Goal: Information Seeking & Learning: Learn about a topic

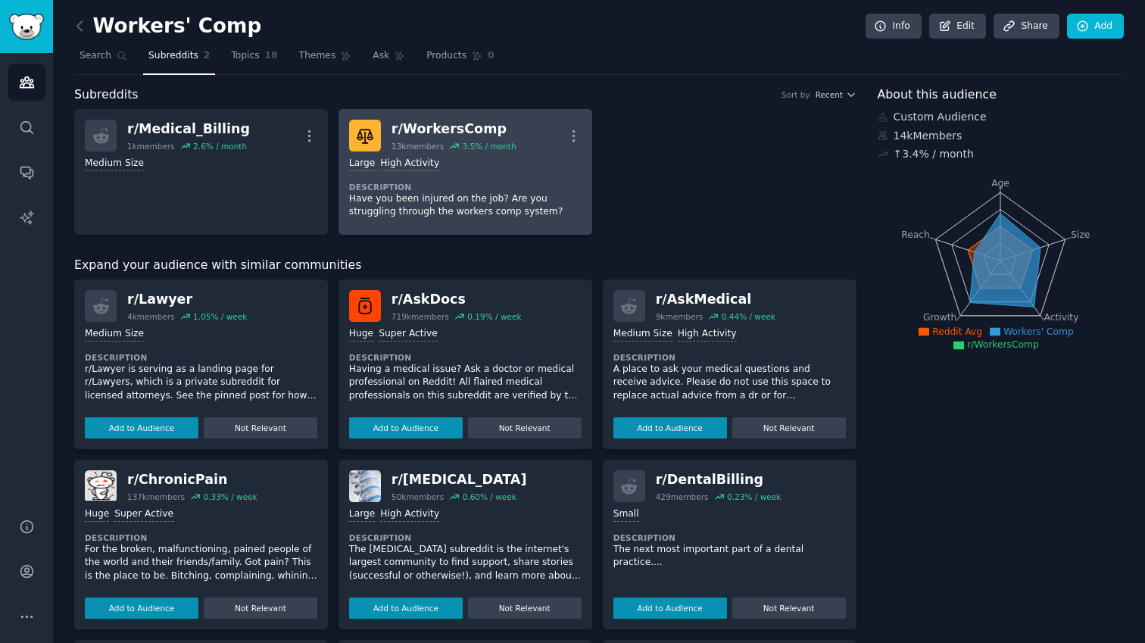
click at [560, 134] on div "r/ WorkersComp 13k members 3.5 % / month More" at bounding box center [465, 136] width 232 height 32
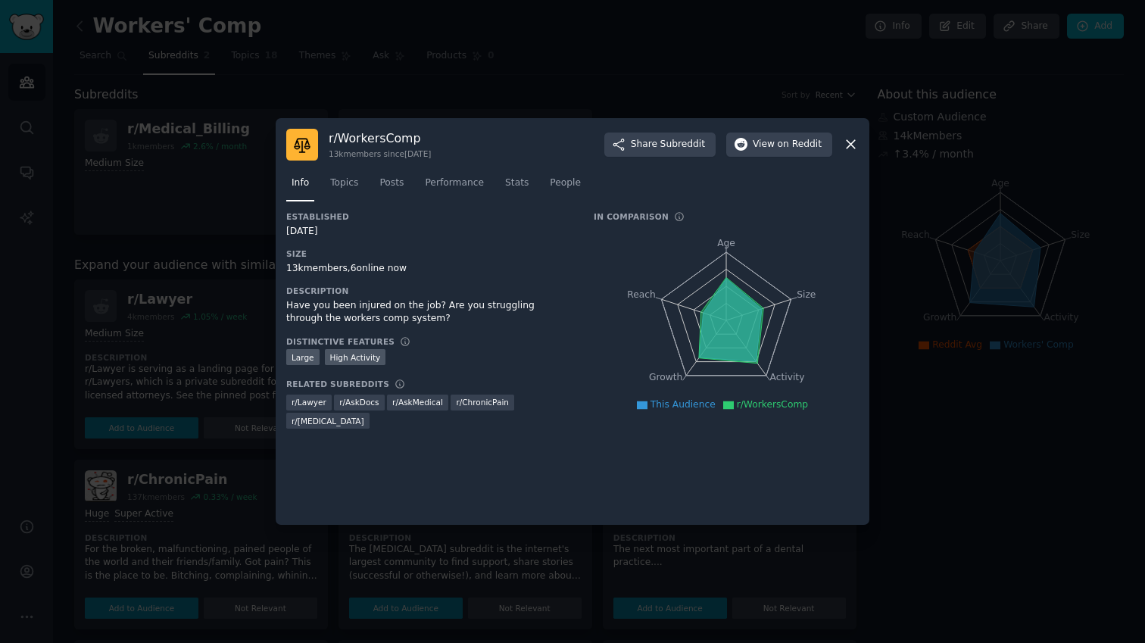
click at [841, 142] on div "r/ WorkersComp 13k members since [DATE] Share Subreddit View on Reddit" at bounding box center [572, 145] width 573 height 32
click at [850, 140] on icon at bounding box center [851, 144] width 16 height 16
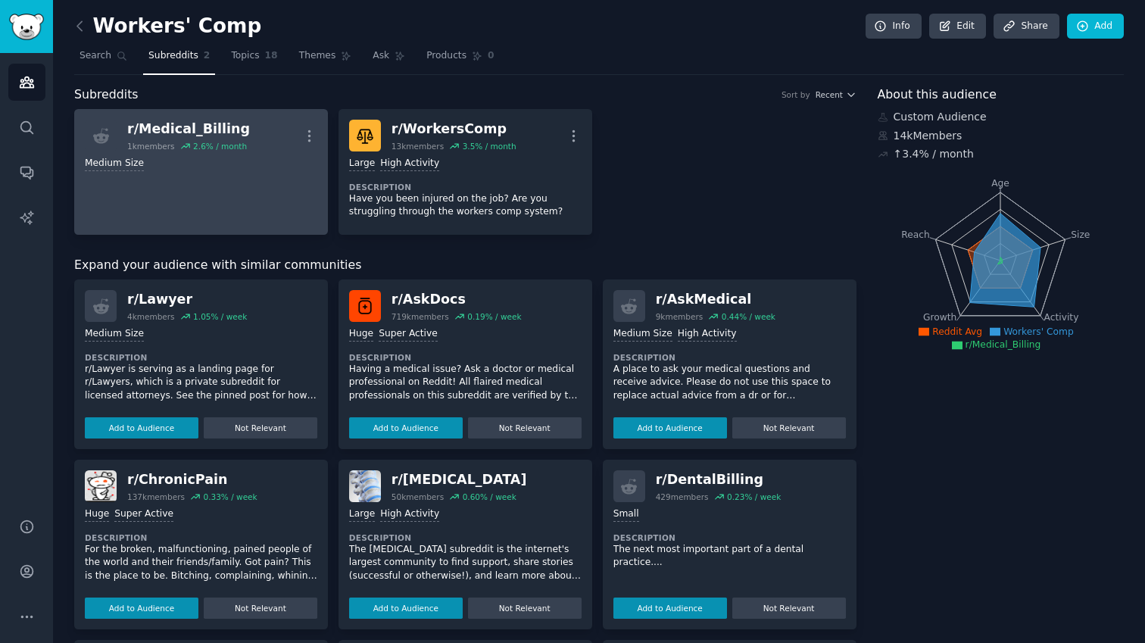
click at [243, 173] on link "r/ Medical_Billing 1k members 2.6 % / month More Medium Size" at bounding box center [201, 172] width 254 height 126
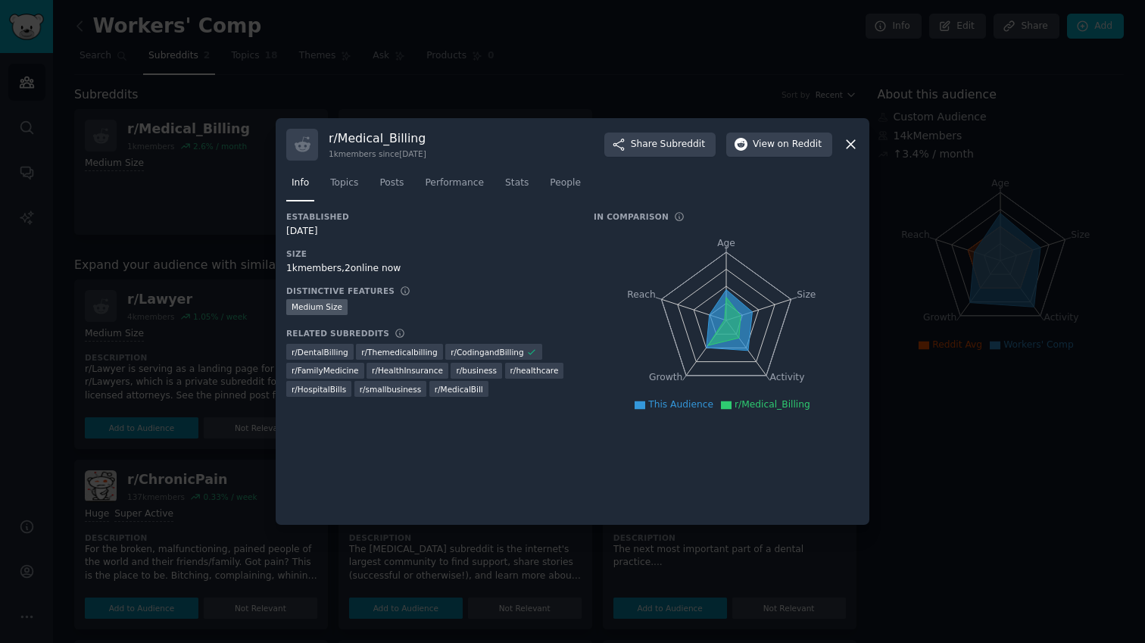
click at [488, 126] on div "r/ Medical_Billing 1k members since [DATE] Share Subreddit View on Reddit Info …" at bounding box center [573, 321] width 594 height 407
click at [854, 142] on icon at bounding box center [851, 144] width 16 height 16
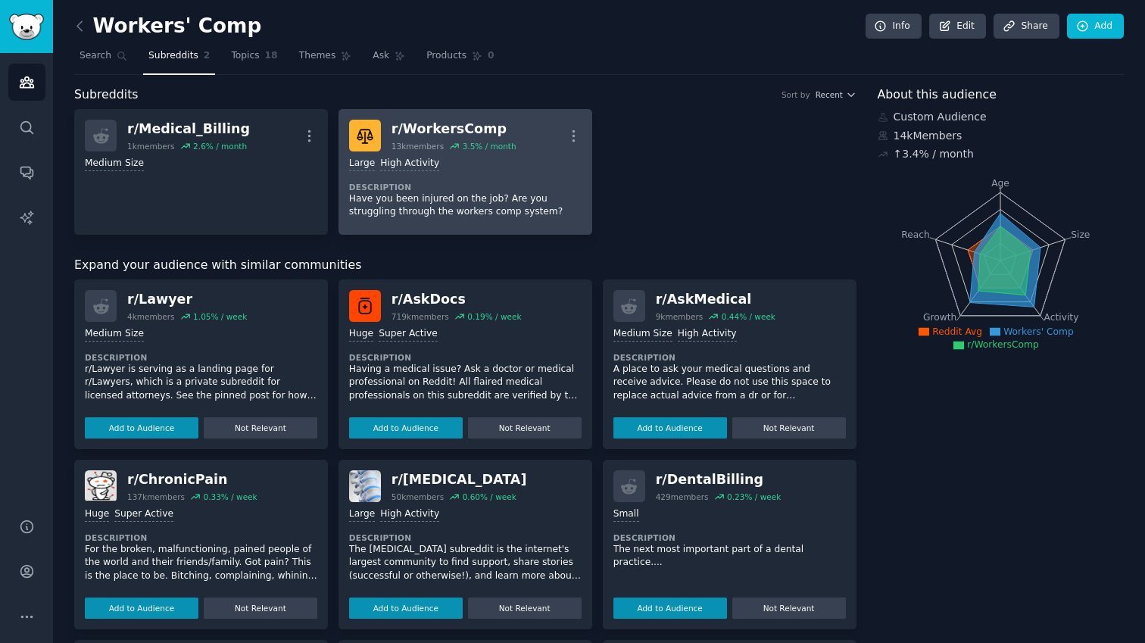
click at [511, 142] on div "3.5 % / month" at bounding box center [490, 146] width 54 height 11
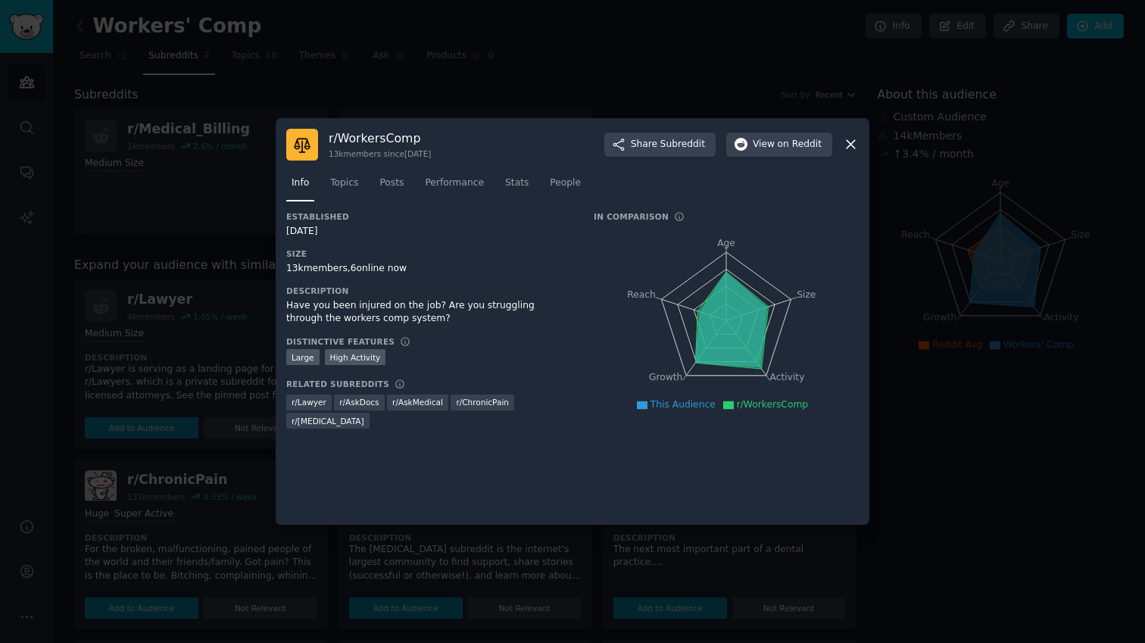
click at [844, 147] on icon at bounding box center [851, 144] width 16 height 16
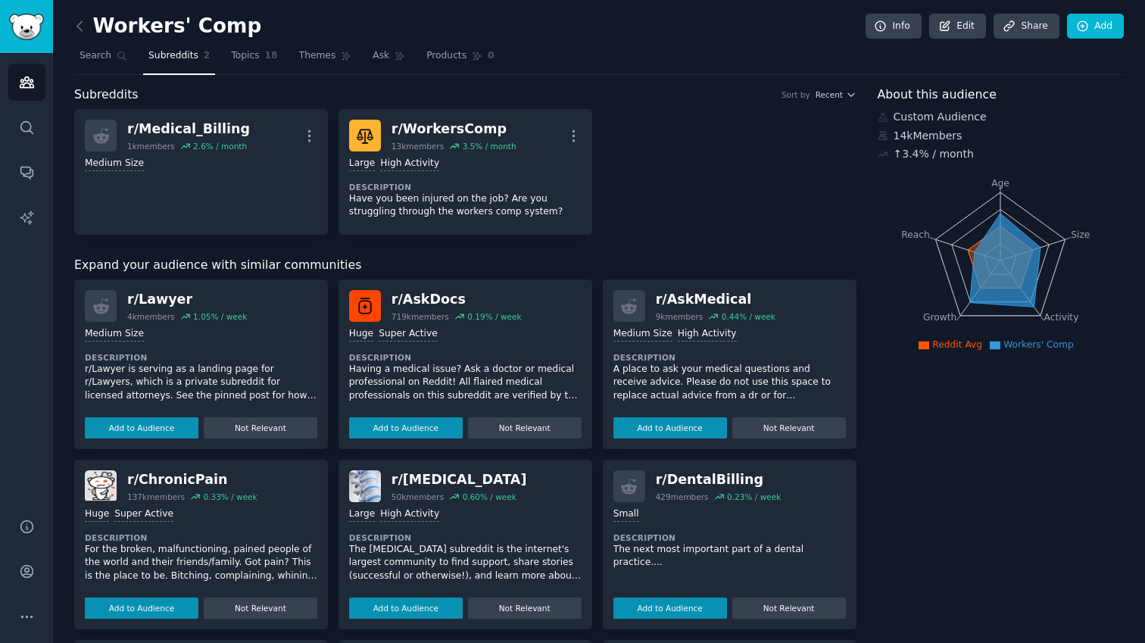
click at [229, 74] on div "Workers' Comp Info Edit Share Add Search Subreddits 2 Topics 18 Themes Ask Prod…" at bounding box center [599, 505] width 1050 height 969
click at [249, 64] on link "Topics 18" at bounding box center [254, 59] width 57 height 31
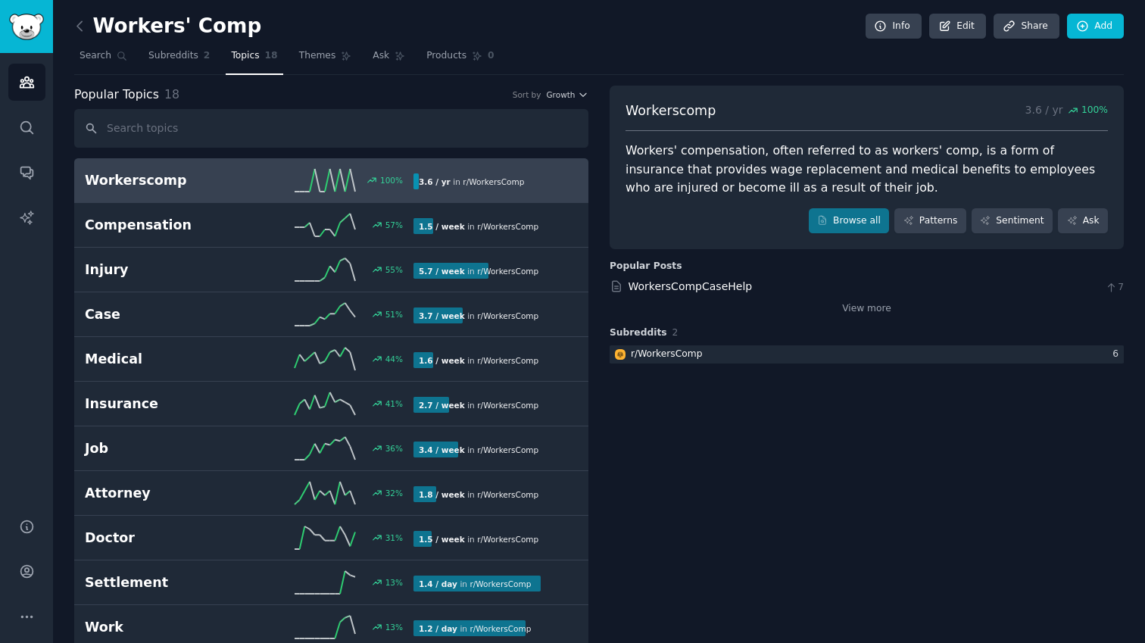
click at [162, 172] on h2 "Workerscomp" at bounding box center [167, 180] width 164 height 19
click at [853, 228] on link "Browse all" at bounding box center [849, 221] width 81 height 26
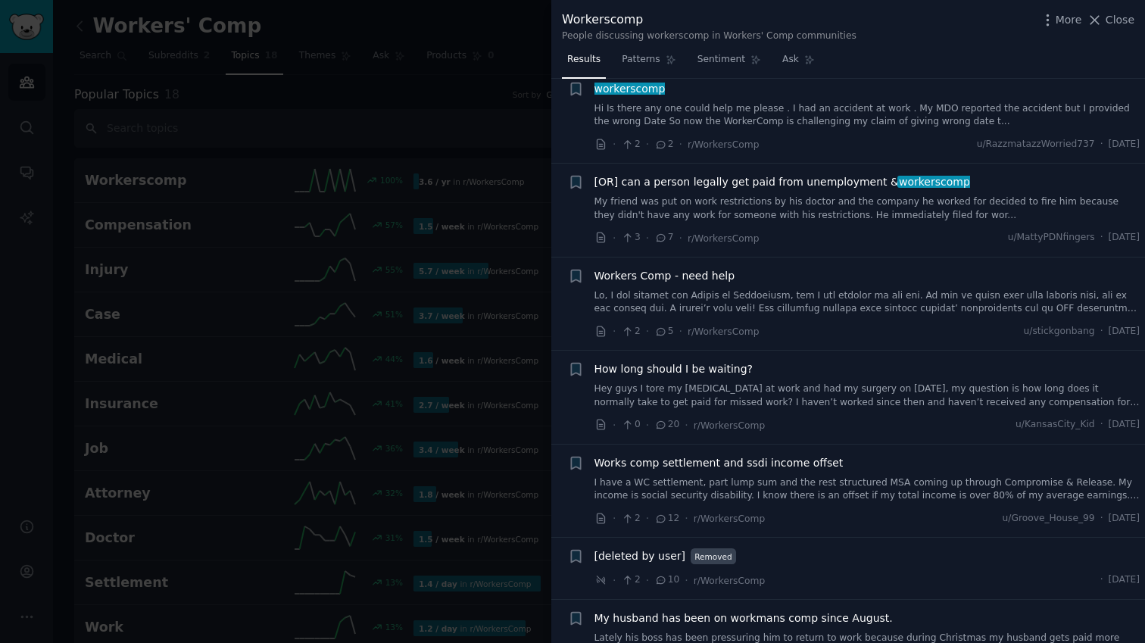
scroll to position [314, 0]
click at [1108, 20] on span "Close" at bounding box center [1120, 20] width 29 height 16
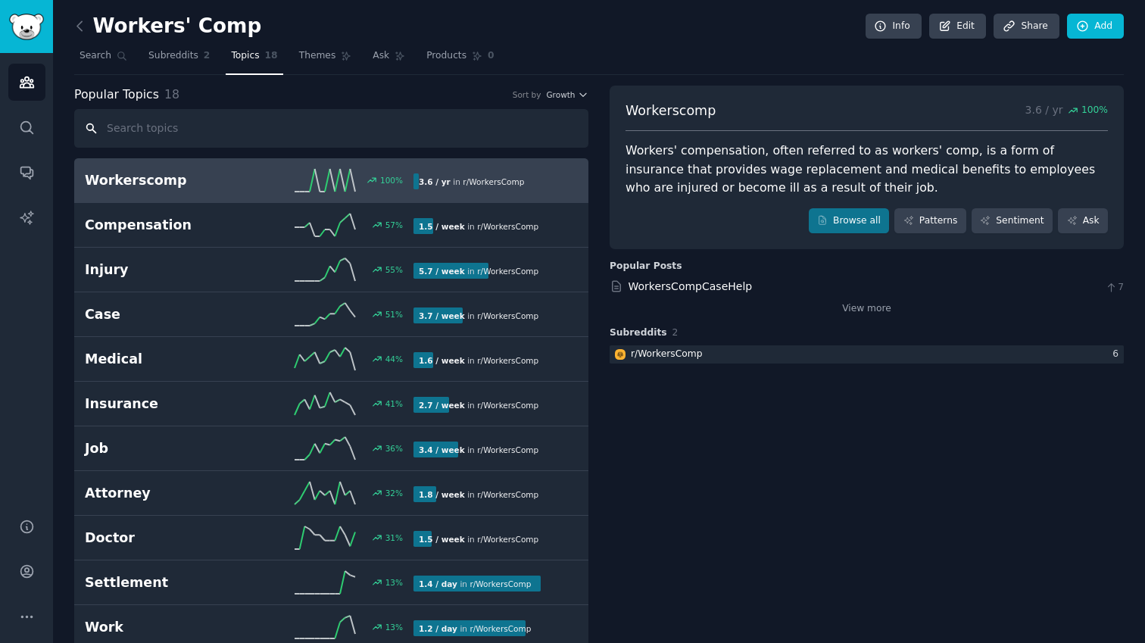
click at [320, 128] on input "text" at bounding box center [331, 128] width 514 height 39
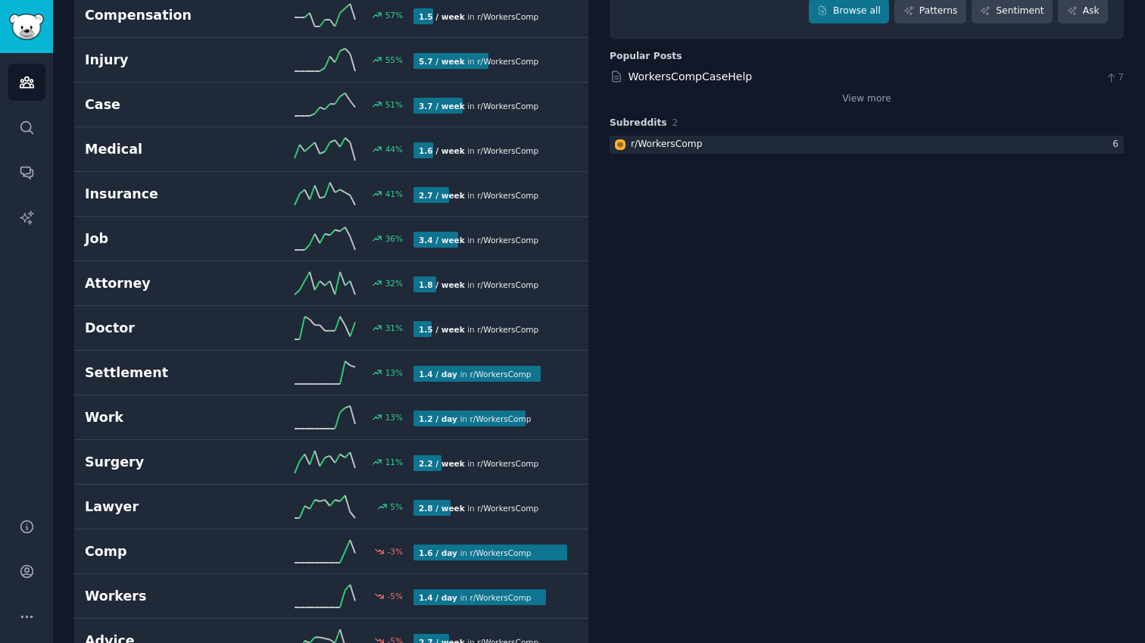
scroll to position [229, 0]
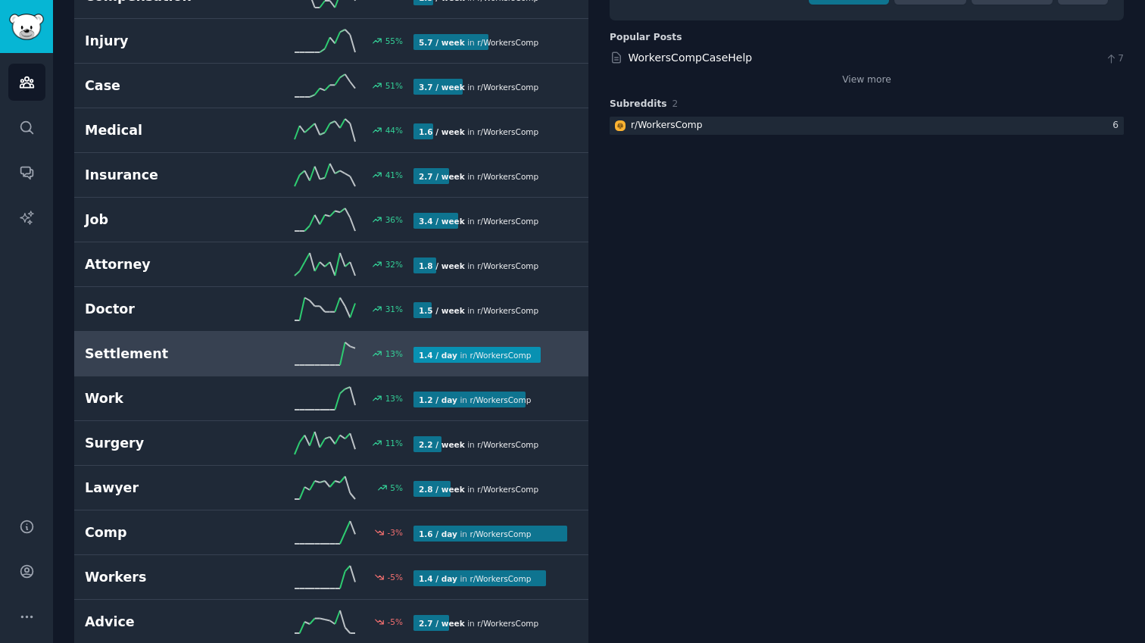
click at [214, 359] on h2 "Settlement" at bounding box center [167, 354] width 164 height 19
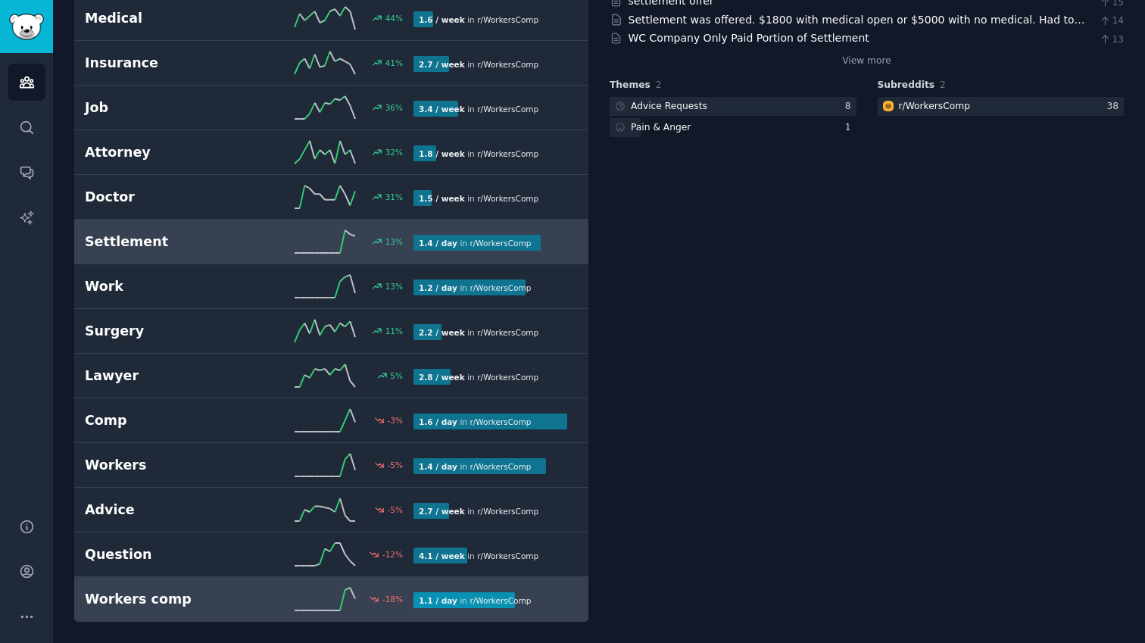
click at [243, 607] on h2 "Workers comp" at bounding box center [167, 599] width 164 height 19
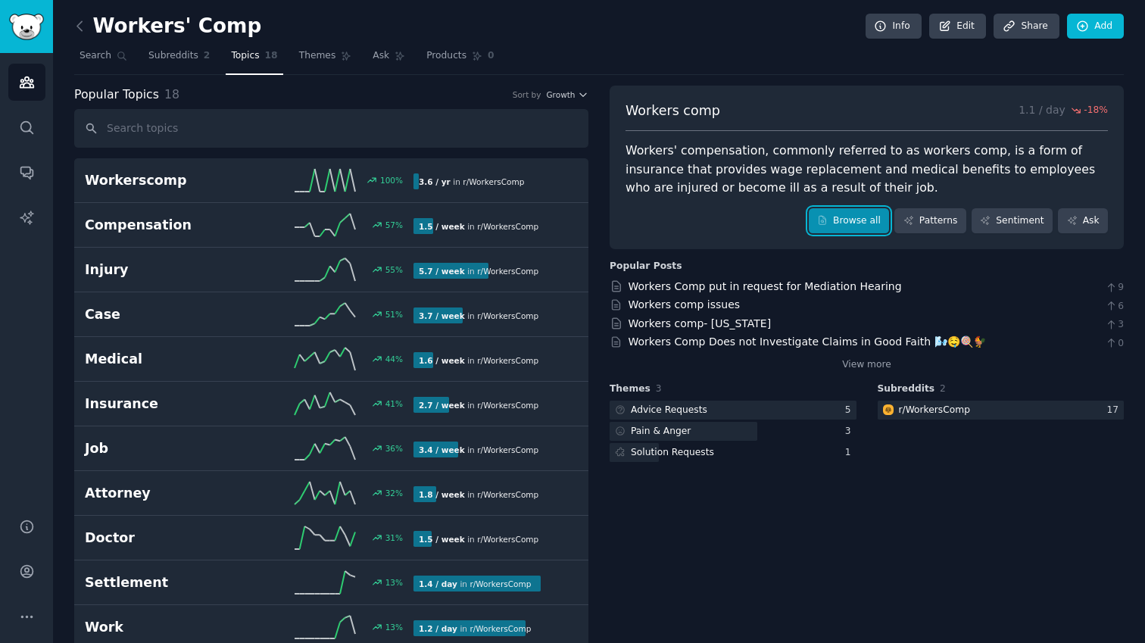
click at [844, 216] on link "Browse all" at bounding box center [849, 221] width 81 height 26
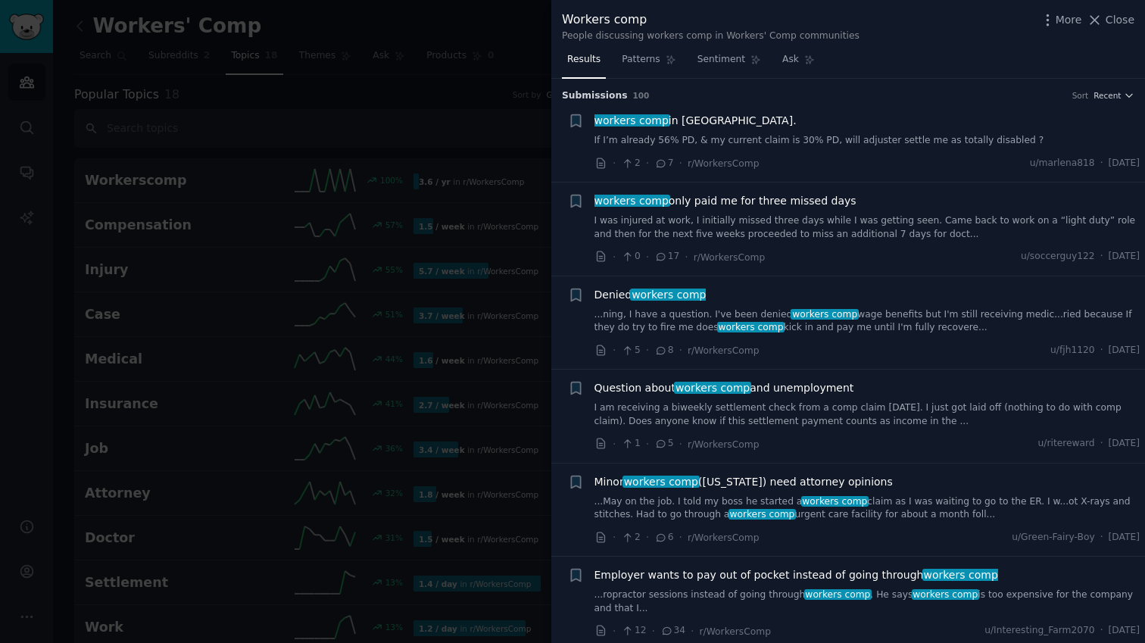
click at [927, 138] on link "If I’m already 56% PD, & my current claim is 30% PD, will adjuster settle me as…" at bounding box center [867, 141] width 546 height 14
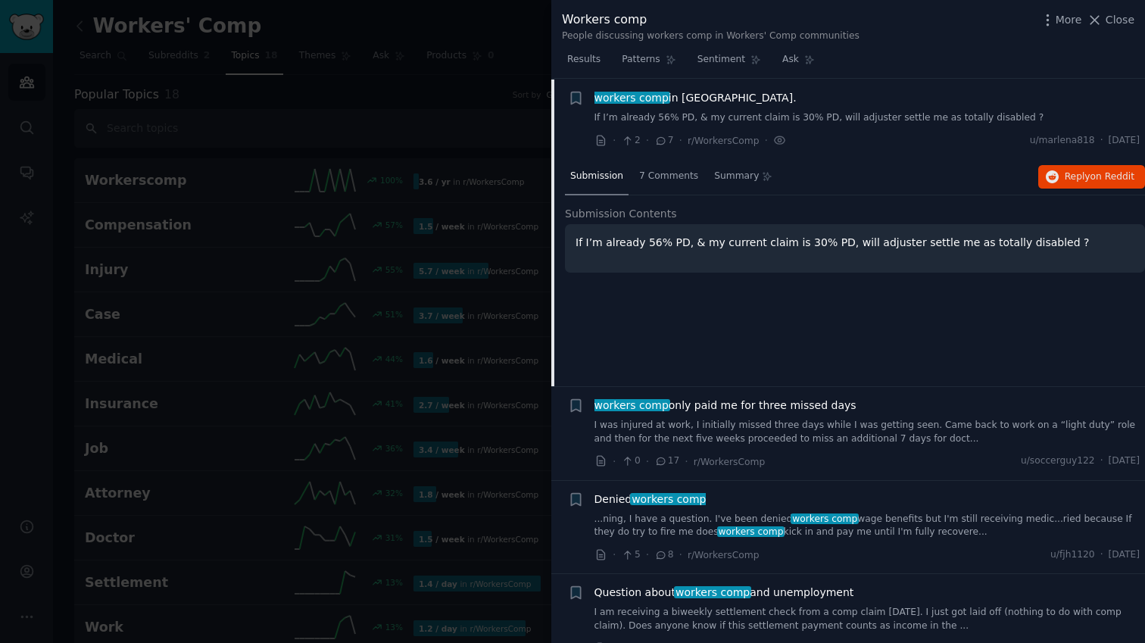
scroll to position [23, 0]
click at [295, 113] on div at bounding box center [572, 321] width 1145 height 643
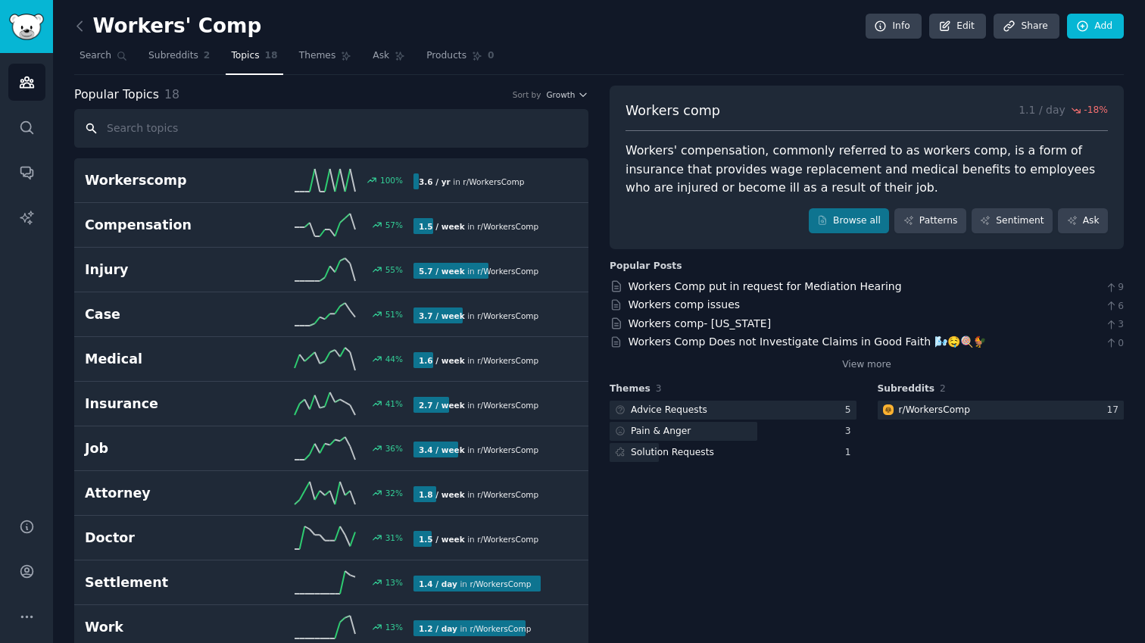
click at [243, 124] on input "text" at bounding box center [331, 128] width 514 height 39
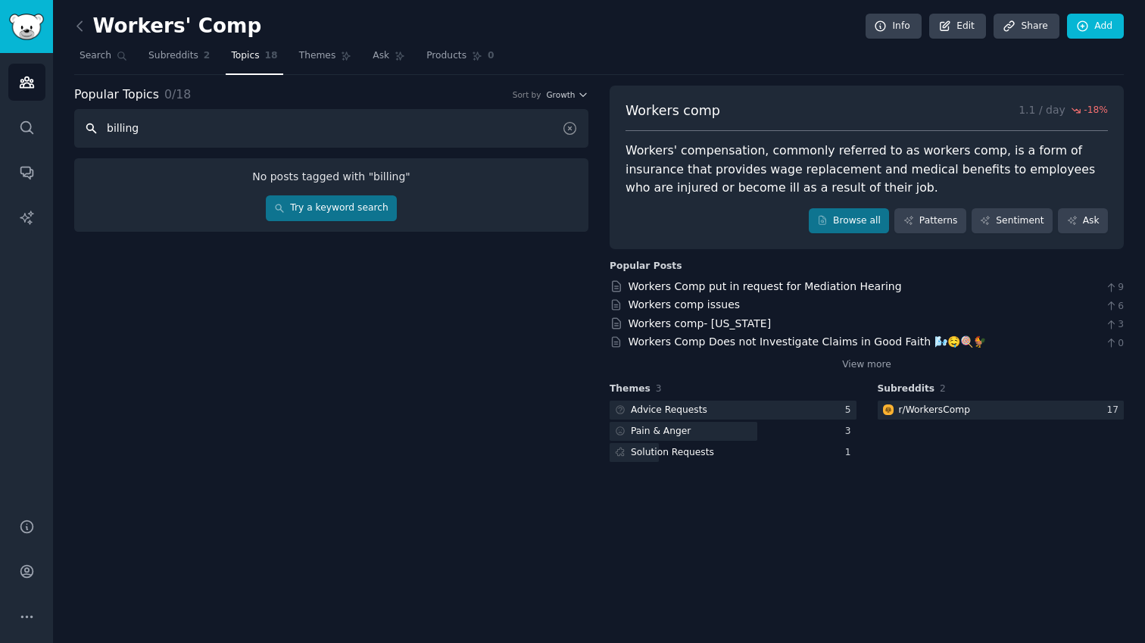
type input "billing"
click at [161, 58] on span "Subreddits" at bounding box center [173, 56] width 50 height 14
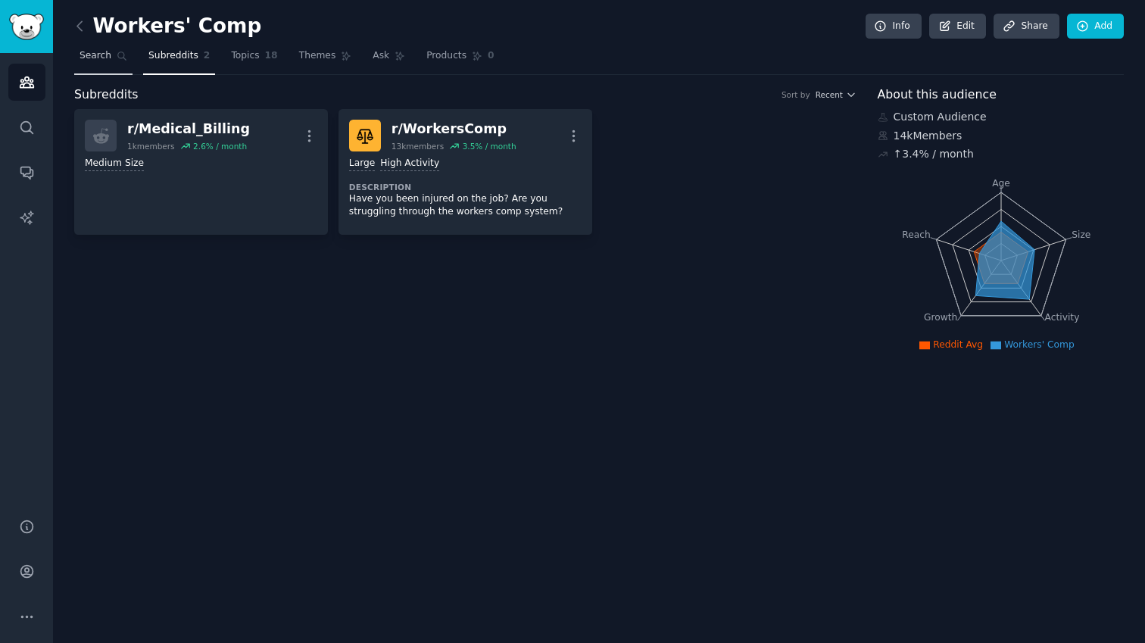
click at [111, 58] on link "Search" at bounding box center [103, 59] width 58 height 31
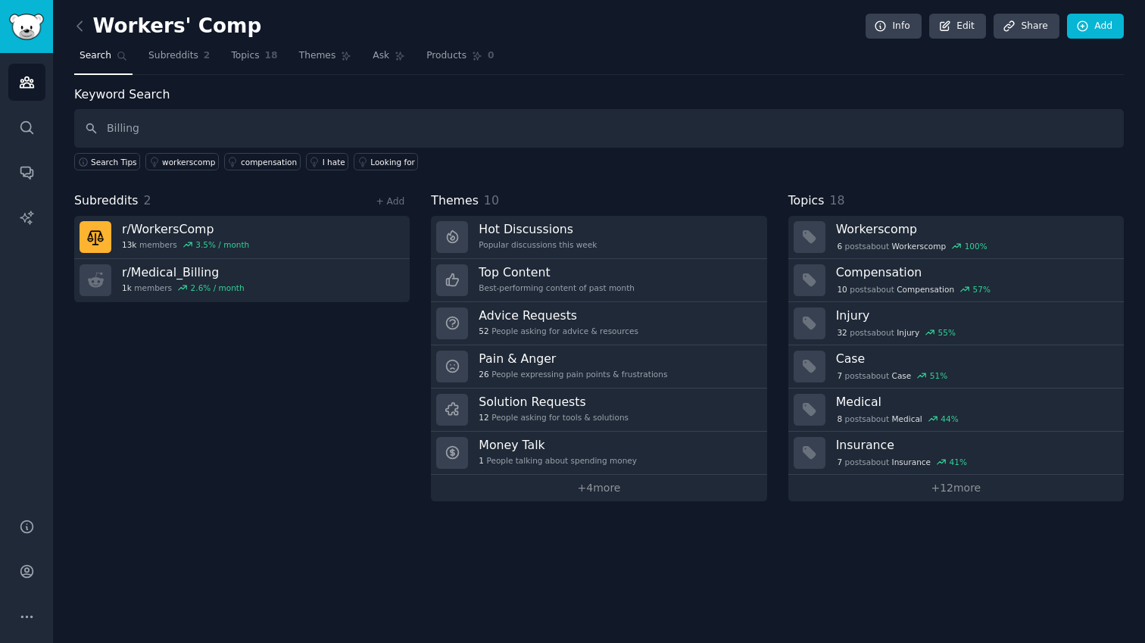
type input "Billing"
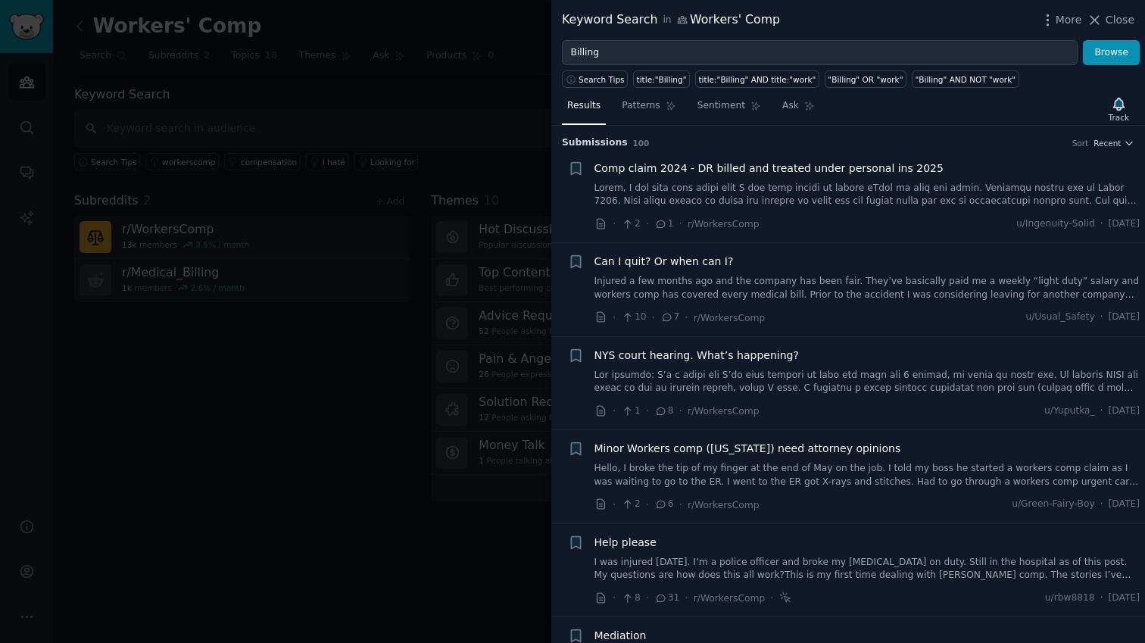
click at [916, 204] on link at bounding box center [867, 195] width 546 height 27
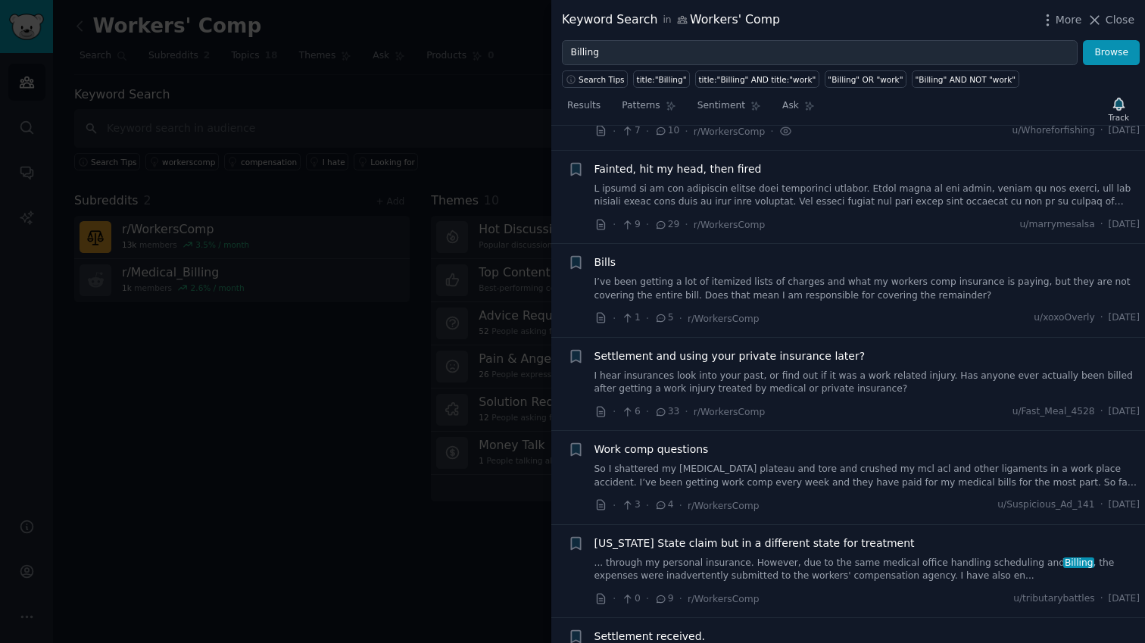
scroll to position [1406, 0]
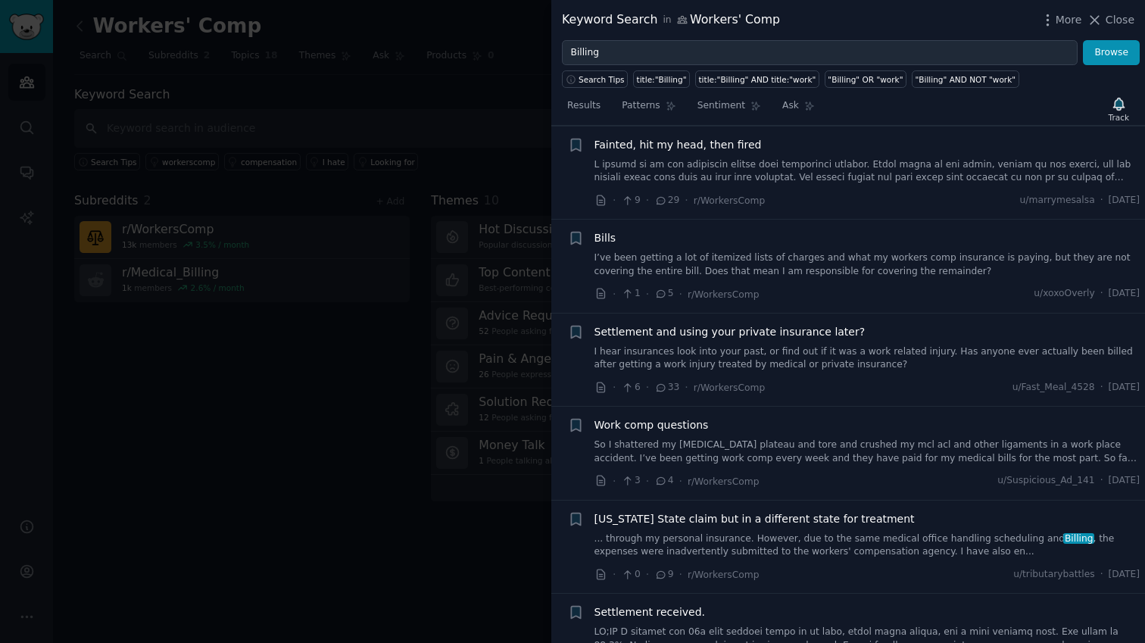
click at [849, 417] on div "Work comp questions" at bounding box center [867, 425] width 546 height 16
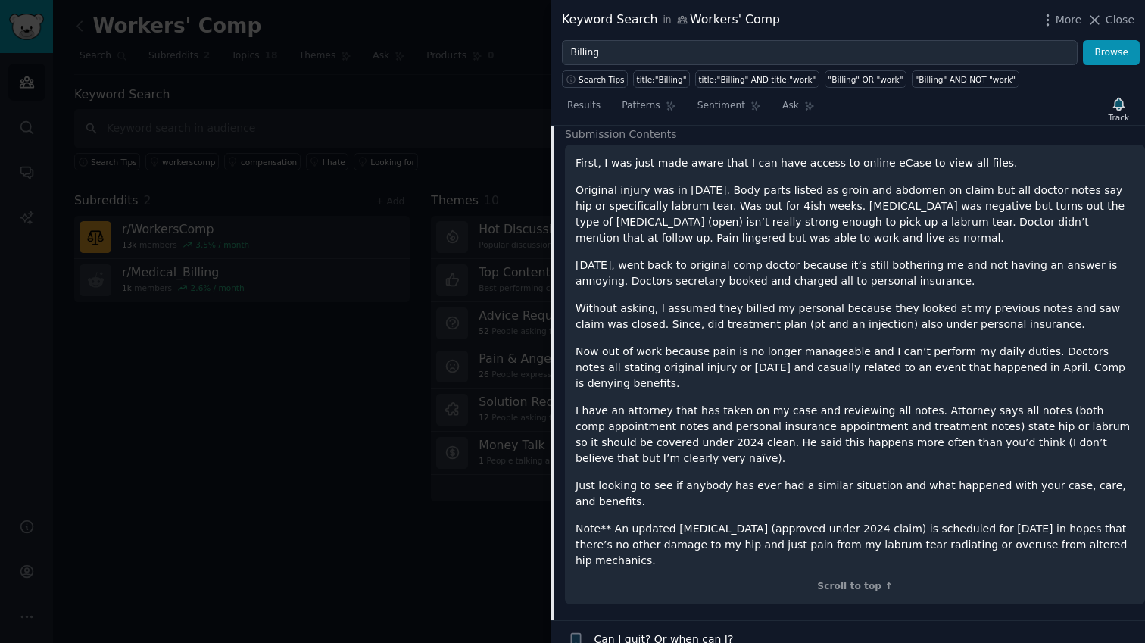
scroll to position [0, 0]
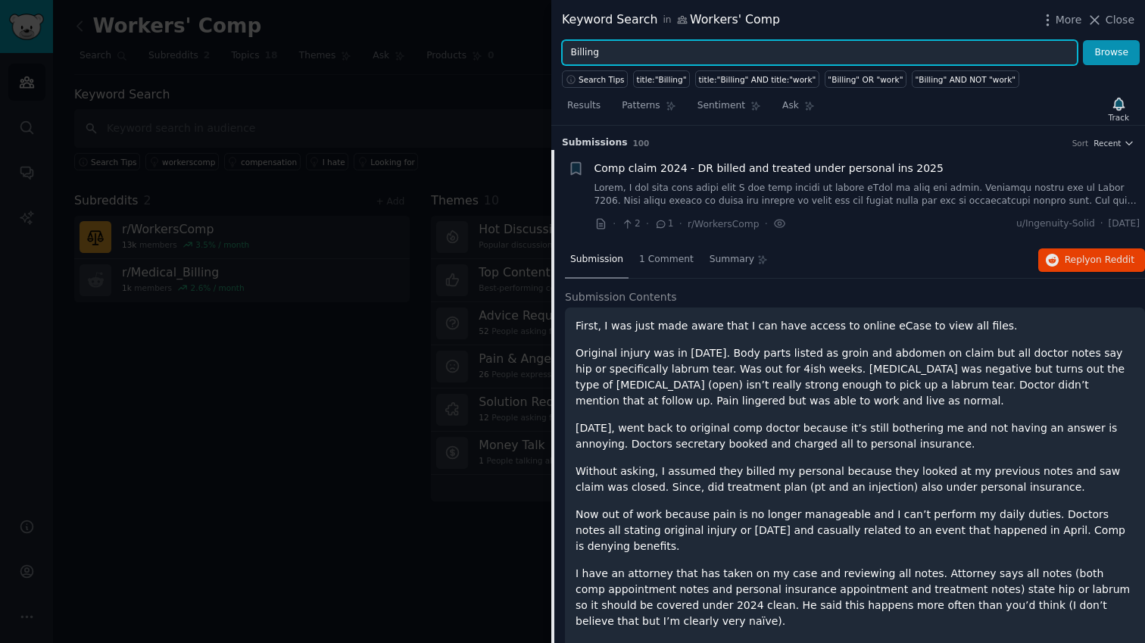
click at [821, 51] on input "Billing" at bounding box center [820, 53] width 516 height 26
type input "Rejection"
click at [1083, 40] on button "Browse" at bounding box center [1111, 53] width 57 height 26
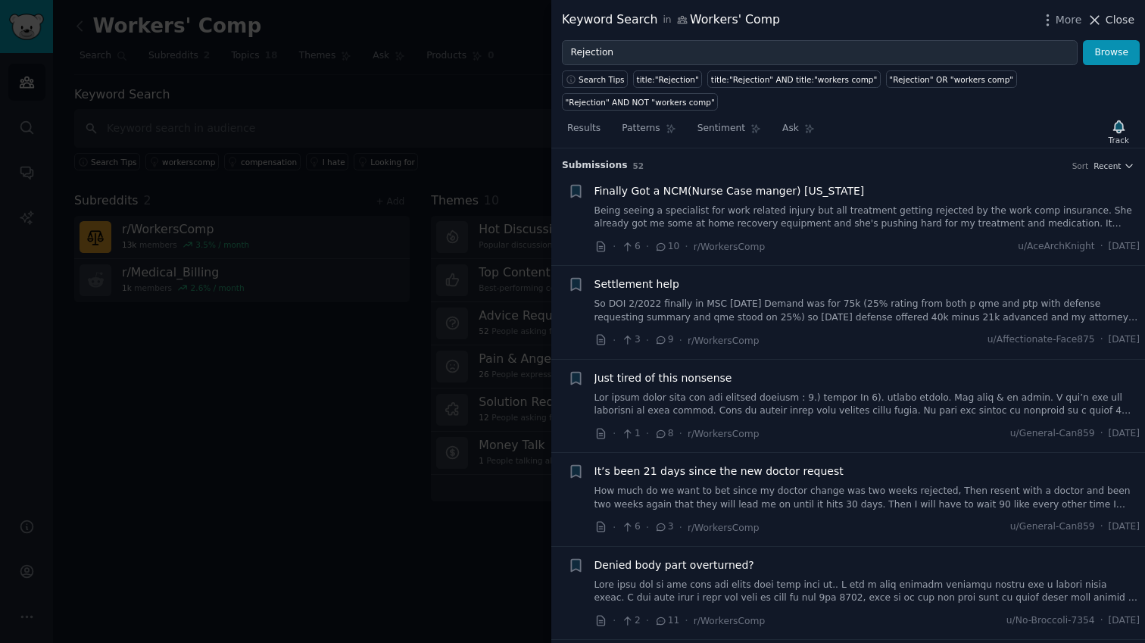
click at [1119, 18] on span "Close" at bounding box center [1120, 20] width 29 height 16
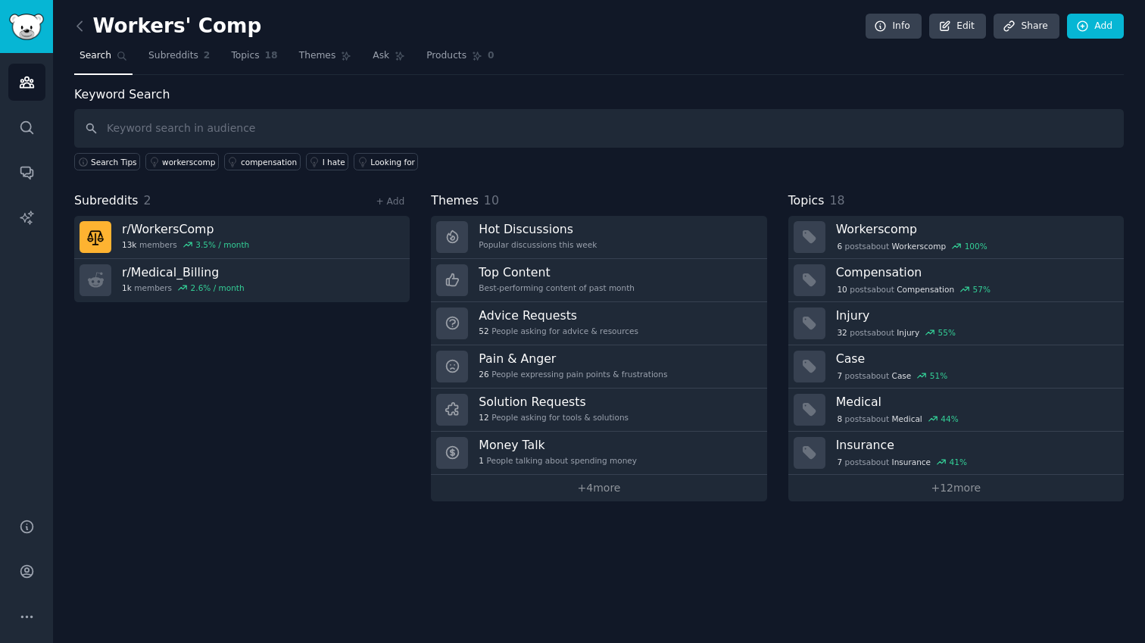
click at [97, 60] on span "Search" at bounding box center [96, 56] width 32 height 14
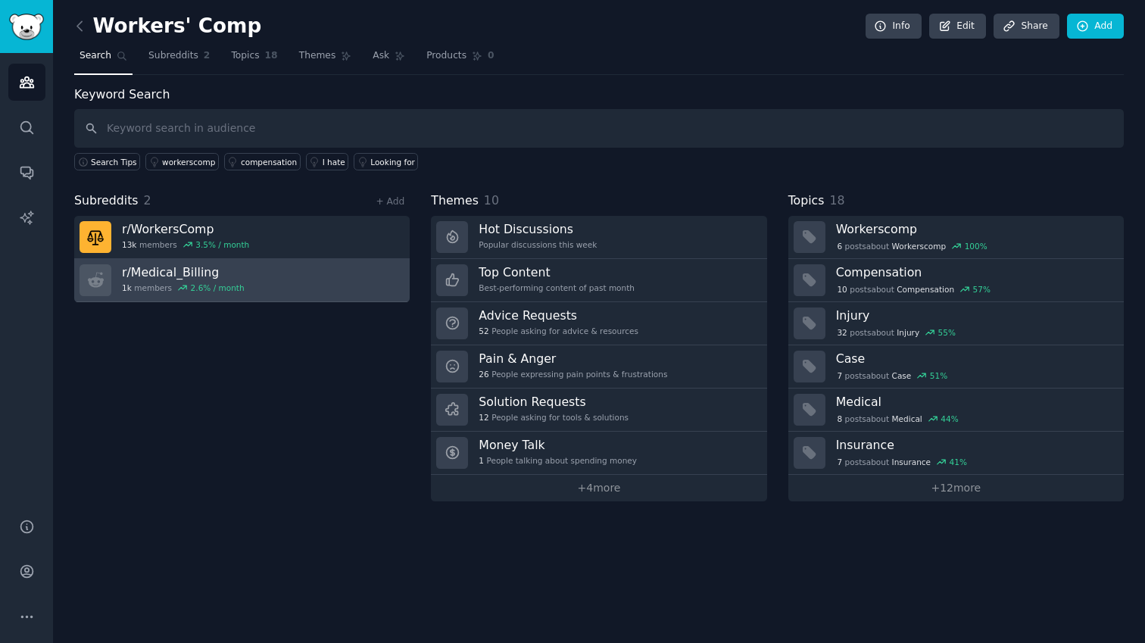
click at [270, 280] on link "r/ Medical_Billing 1k members 2.6 % / month" at bounding box center [241, 280] width 335 height 43
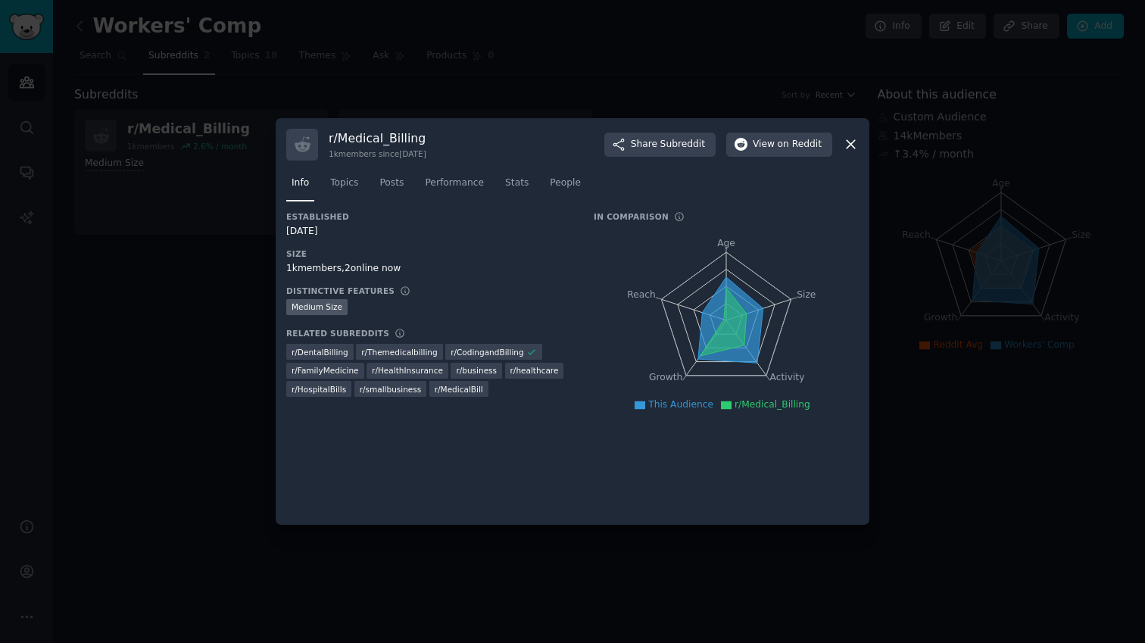
click at [861, 144] on div "r/ Medical_Billing 1k members since [DATE] Share Subreddit View on Reddit Info …" at bounding box center [573, 321] width 594 height 407
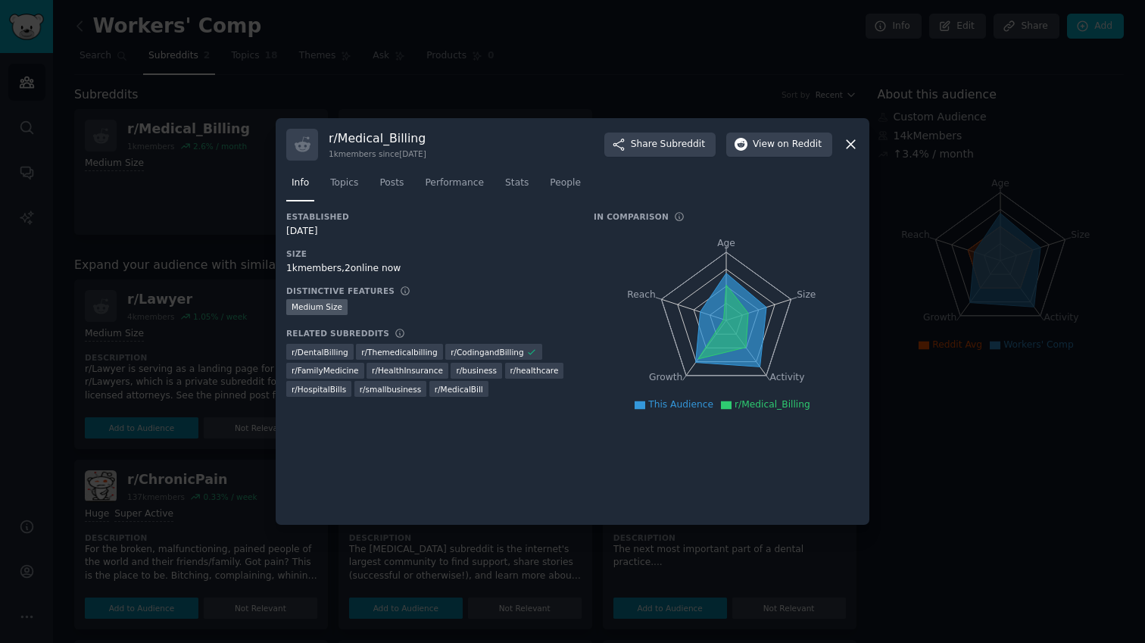
click at [849, 143] on icon at bounding box center [851, 145] width 8 height 8
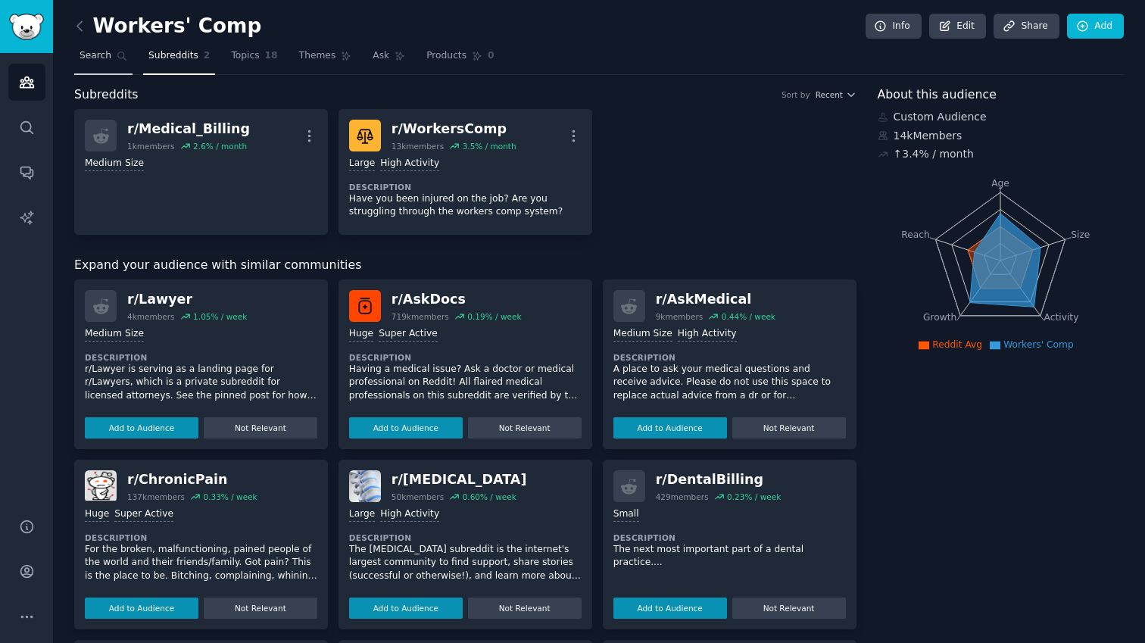
click at [86, 54] on span "Search" at bounding box center [96, 56] width 32 height 14
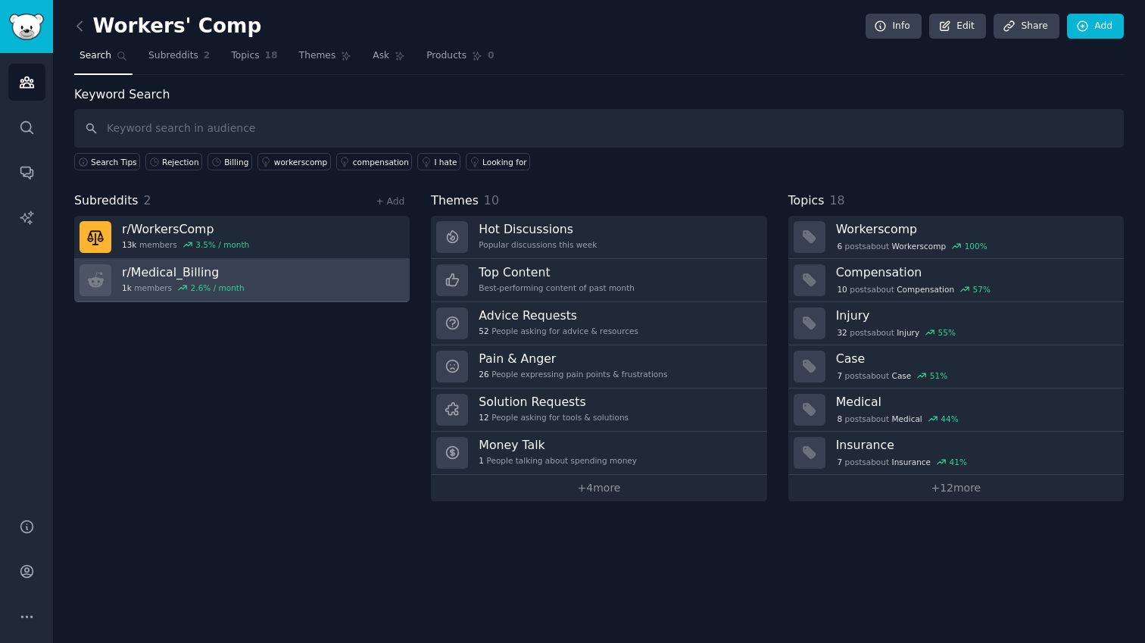
click at [290, 268] on link "r/ Medical_Billing 1k members 2.6 % / month" at bounding box center [241, 280] width 335 height 43
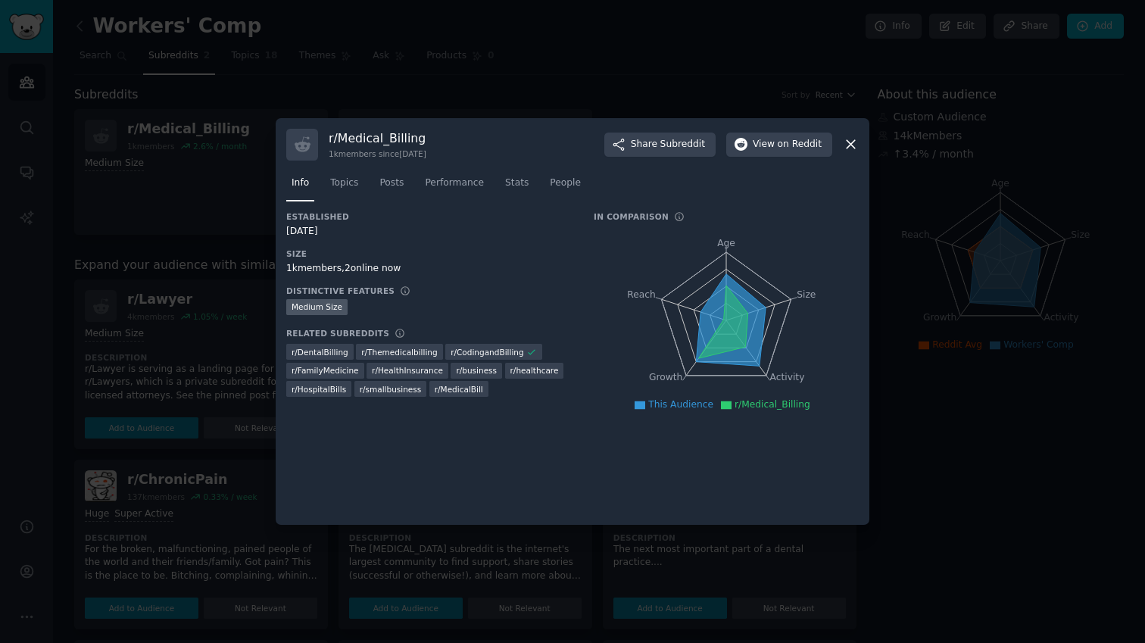
click at [848, 148] on icon at bounding box center [851, 144] width 16 height 16
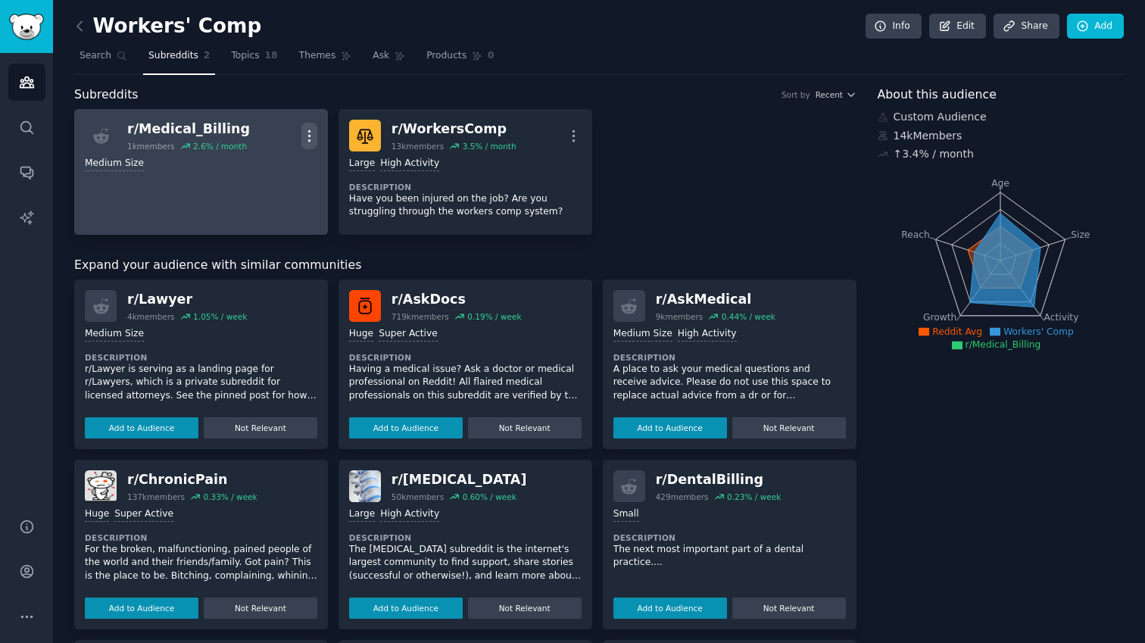
click at [301, 140] on icon "button" at bounding box center [309, 136] width 16 height 16
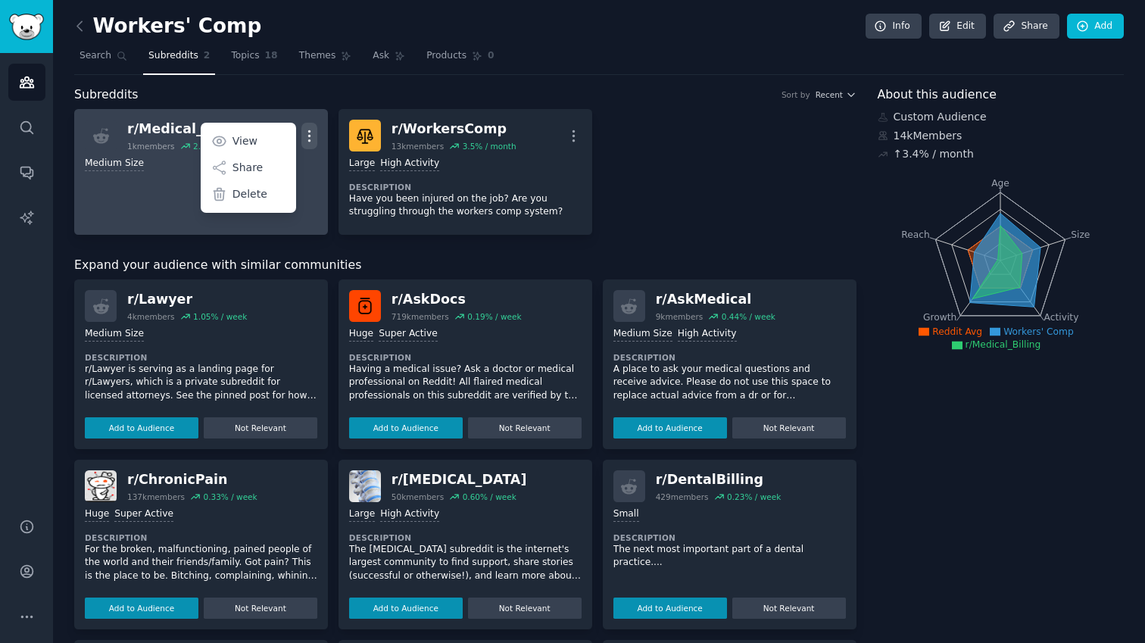
click at [301, 140] on icon "button" at bounding box center [309, 136] width 16 height 16
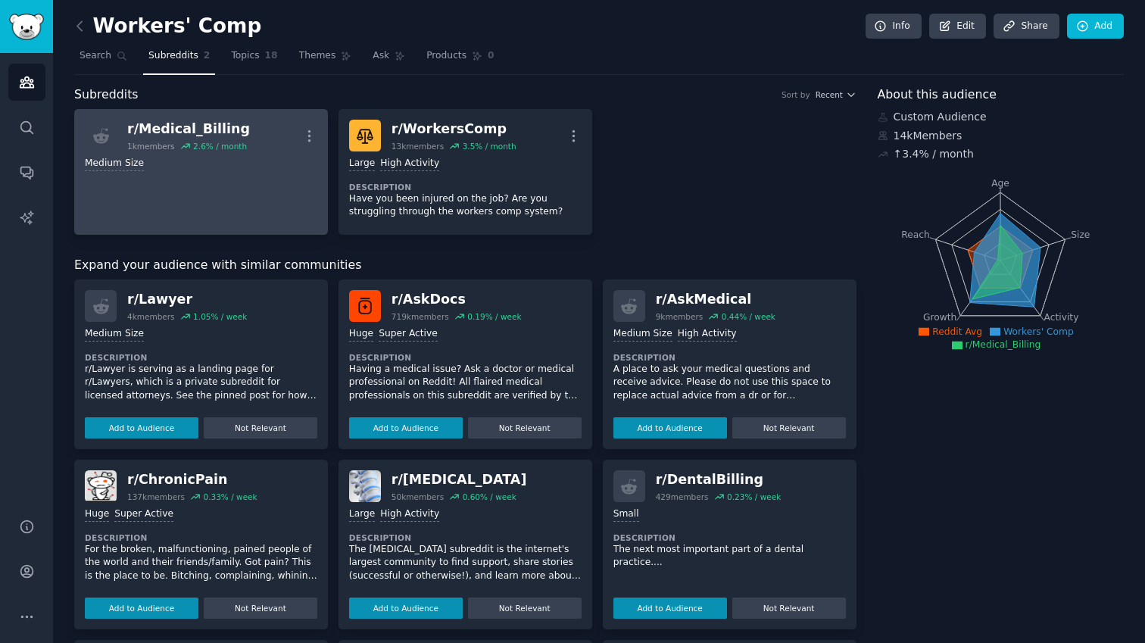
click at [226, 146] on div "2.6 % / month" at bounding box center [220, 146] width 54 height 11
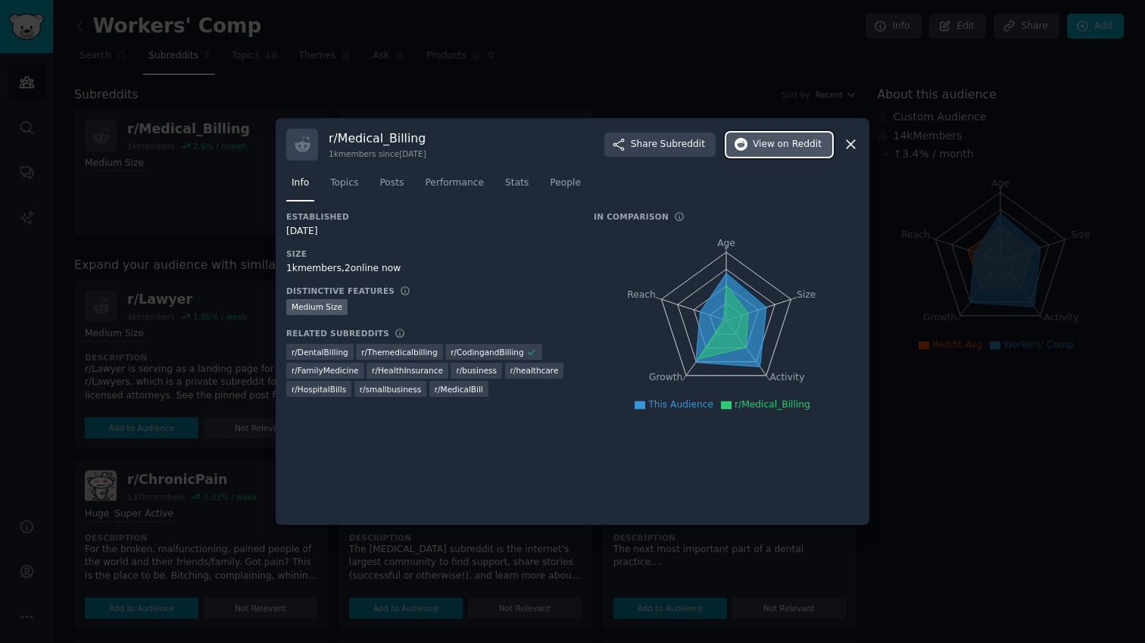
click at [796, 145] on span "on Reddit" at bounding box center [800, 145] width 44 height 14
